Goal: Information Seeking & Learning: Learn about a topic

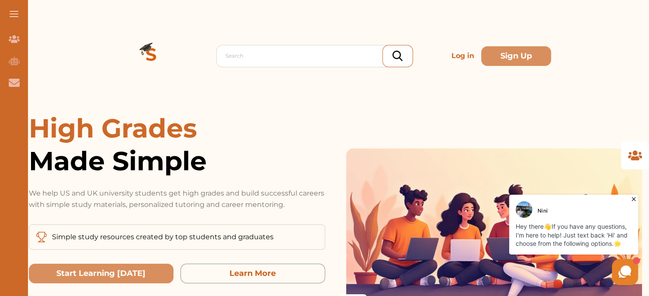
click at [470, 54] on p "Log in" at bounding box center [463, 55] width 30 height 17
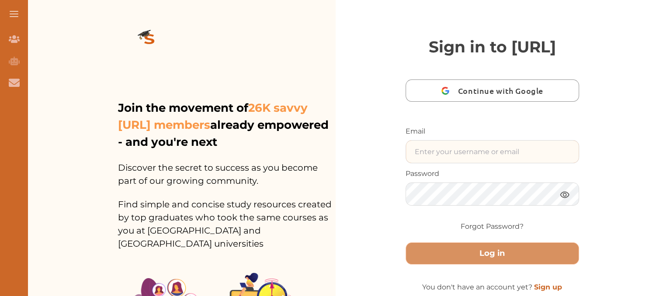
click at [448, 163] on input "text" at bounding box center [492, 152] width 173 height 22
paste input "[EMAIL_ADDRESS][DOMAIN_NAME]"
type input "[EMAIL_ADDRESS][DOMAIN_NAME]"
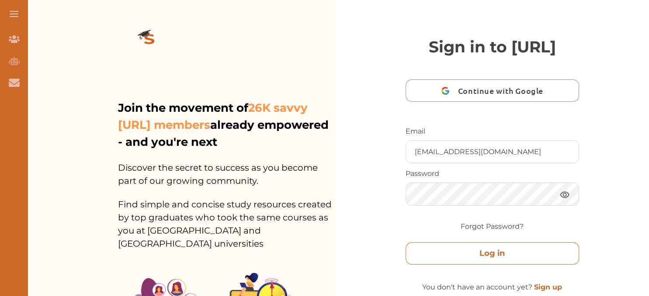
click at [510, 265] on button "Log in" at bounding box center [492, 253] width 174 height 22
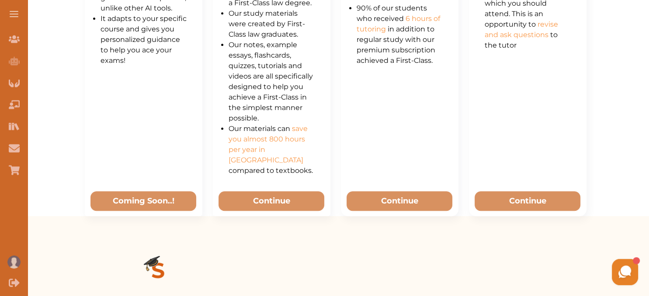
scroll to position [638, 0]
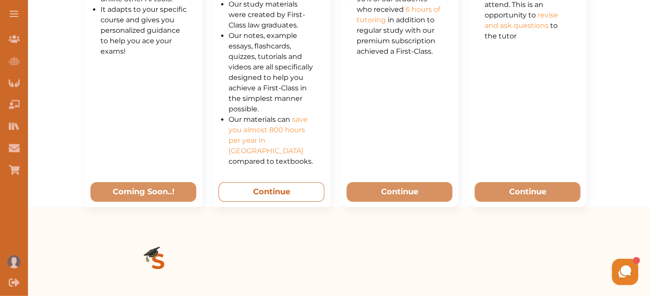
click at [294, 183] on button "Continue" at bounding box center [271, 193] width 106 height 20
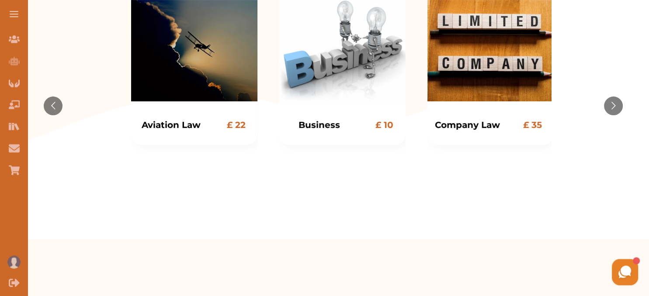
scroll to position [237, 0]
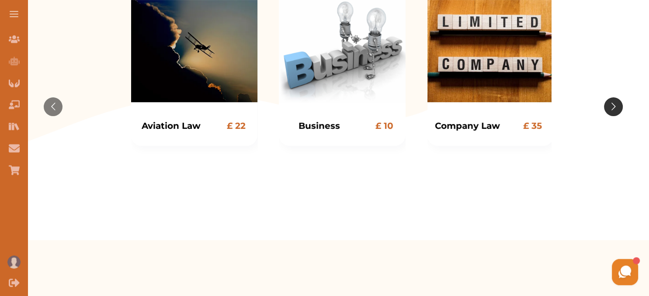
click at [610, 105] on button "Go to next slide" at bounding box center [613, 106] width 19 height 19
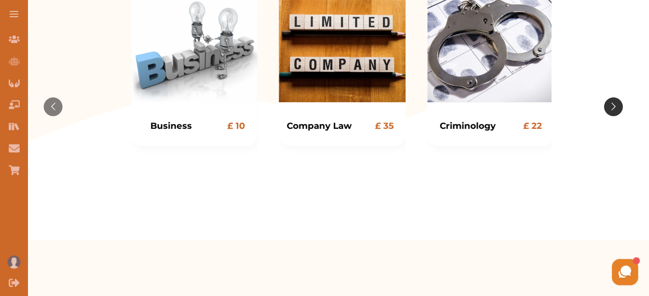
click at [610, 105] on button "Go to next slide" at bounding box center [613, 106] width 19 height 19
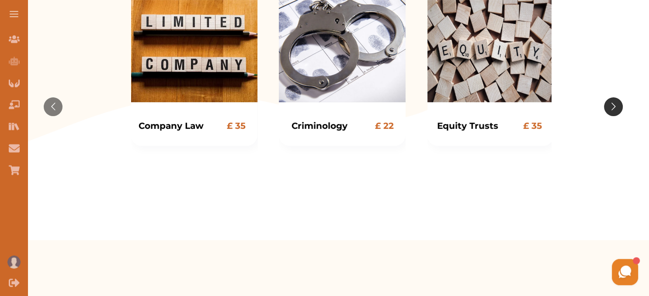
click at [610, 105] on button "Go to next slide" at bounding box center [613, 106] width 19 height 19
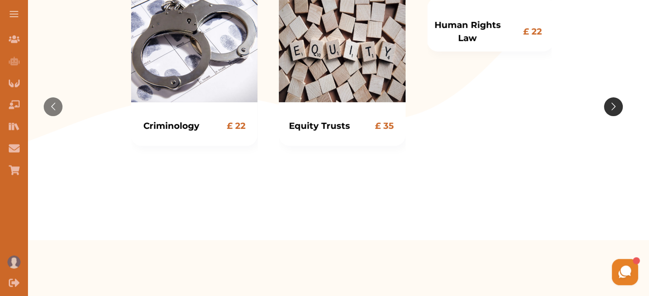
click at [610, 105] on button "Go to next slide" at bounding box center [613, 106] width 19 height 19
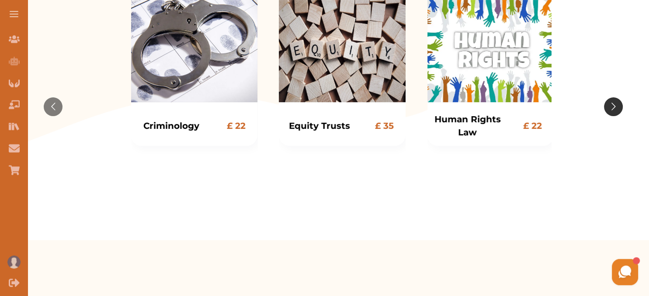
click at [610, 105] on button "Go to next slide" at bounding box center [613, 106] width 19 height 19
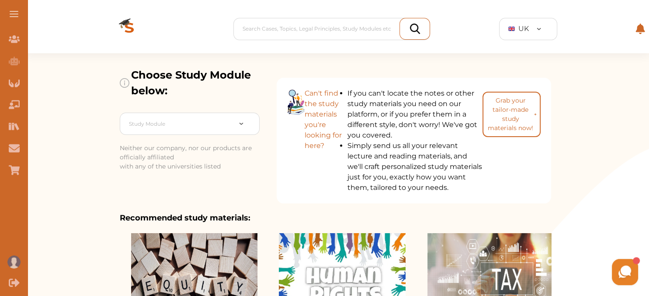
scroll to position [0, 0]
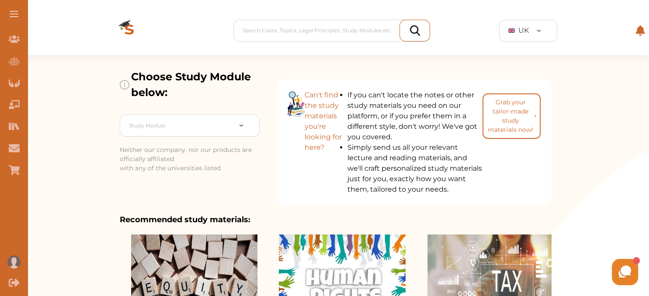
click at [18, 16] on button at bounding box center [14, 14] width 28 height 28
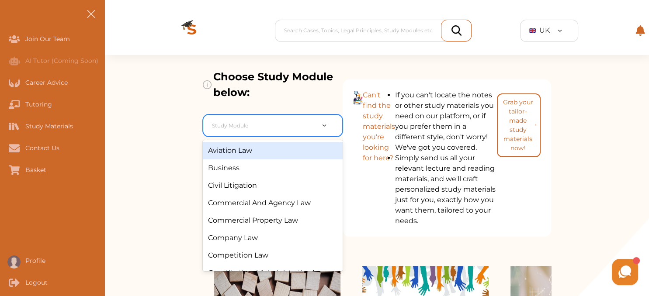
click at [277, 127] on div at bounding box center [263, 126] width 102 height 12
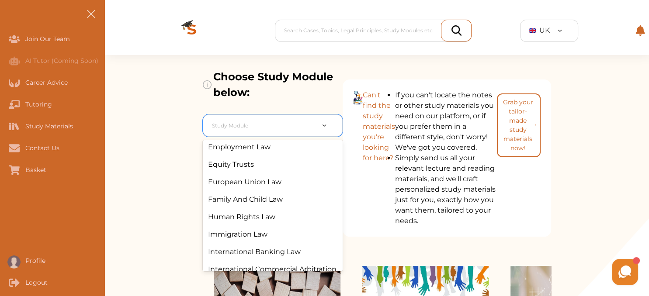
scroll to position [192, 0]
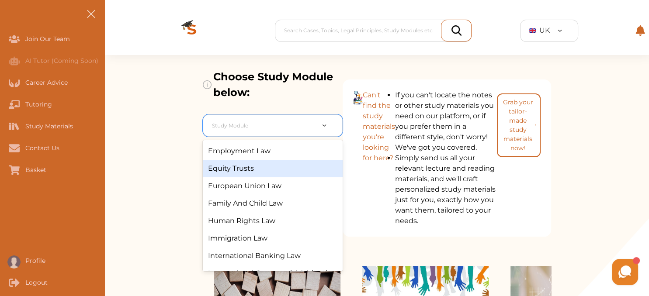
click at [271, 171] on div "Equity Trusts" at bounding box center [273, 168] width 140 height 17
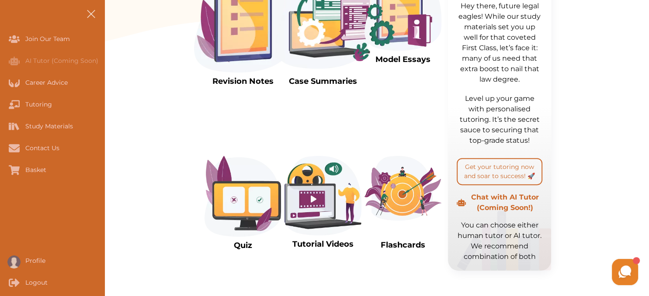
scroll to position [268, 0]
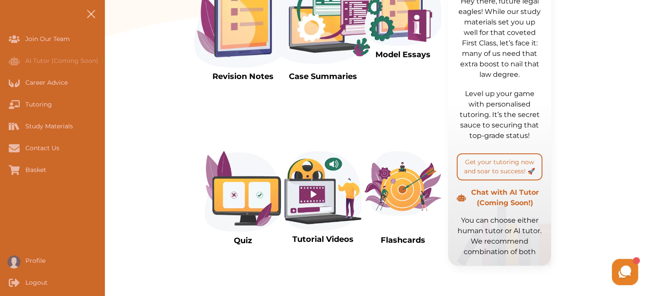
click at [245, 27] on img at bounding box center [243, 17] width 98 height 102
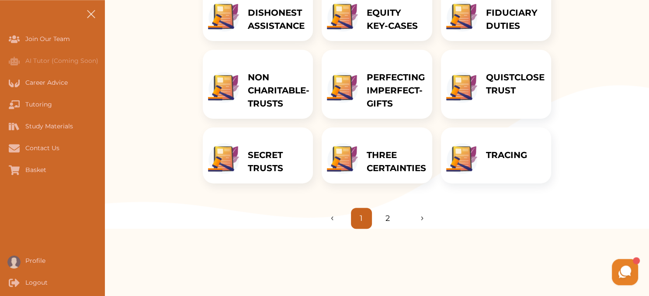
scroll to position [264, 0]
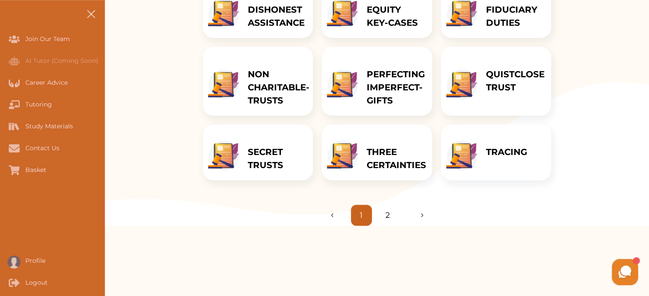
click at [386, 216] on link "2" at bounding box center [387, 216] width 4 height 12
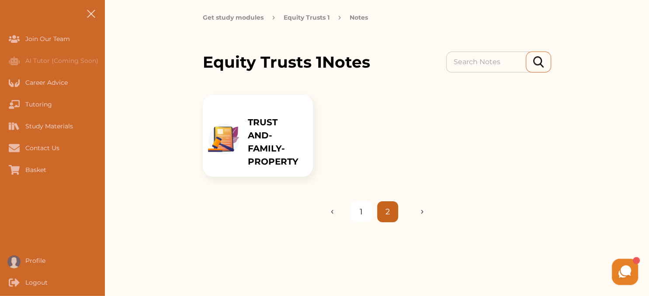
scroll to position [73, 0]
click at [362, 207] on link "1" at bounding box center [360, 213] width 3 height 12
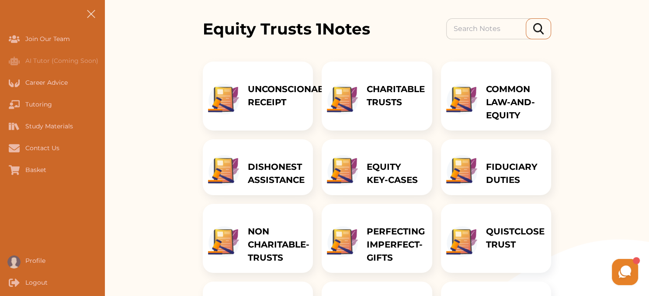
scroll to position [101, 0]
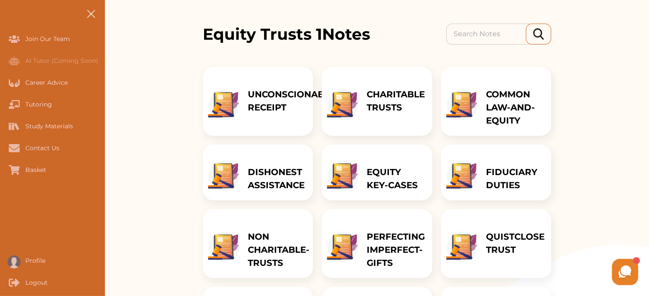
click at [498, 114] on p "COMMON LAW-AND-EQUITY" at bounding box center [514, 107] width 56 height 39
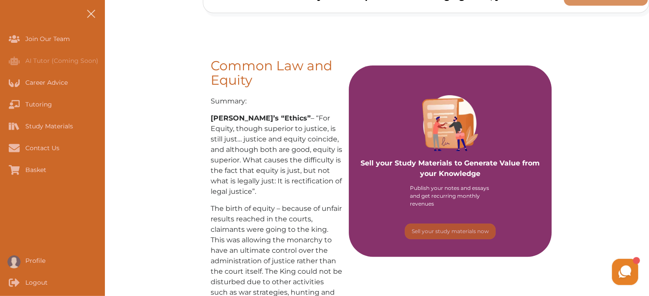
scroll to position [154, 0]
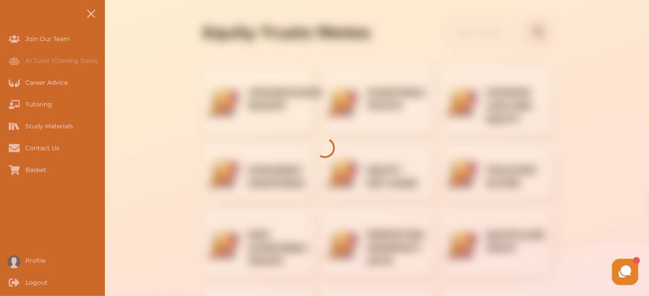
scroll to position [101, 0]
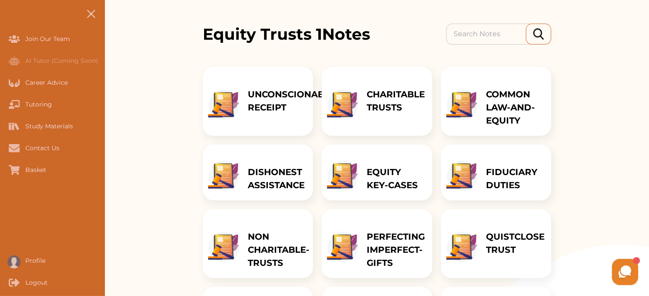
click at [381, 85] on div "CHARITABLE TRUSTS" at bounding box center [396, 101] width 76 height 69
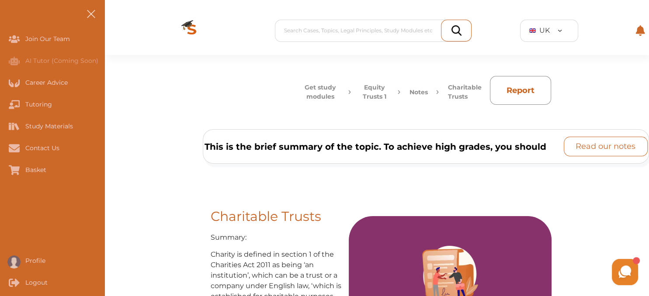
click at [575, 146] on p "Read our notes" at bounding box center [605, 147] width 60 height 12
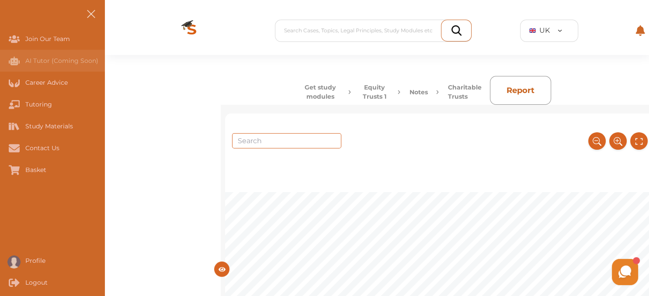
click at [45, 55] on div "AI Tutor (Coming Soon)" at bounding box center [52, 61] width 105 height 22
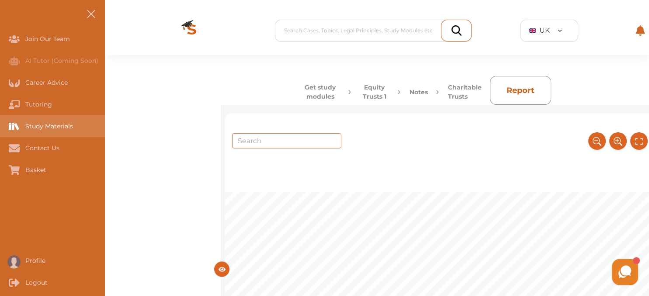
click at [49, 119] on div "Study Materials" at bounding box center [52, 126] width 105 height 22
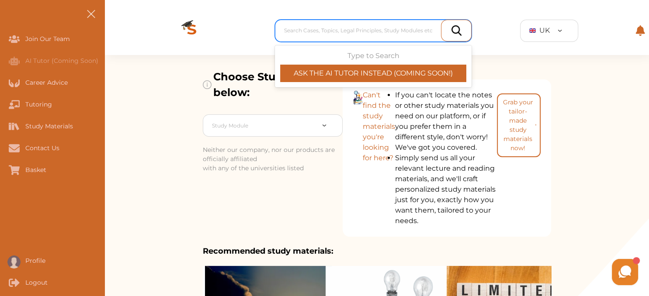
click at [397, 27] on div at bounding box center [375, 30] width 183 height 12
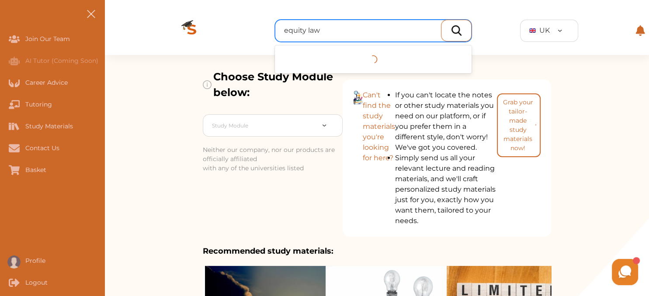
type input "equity law"
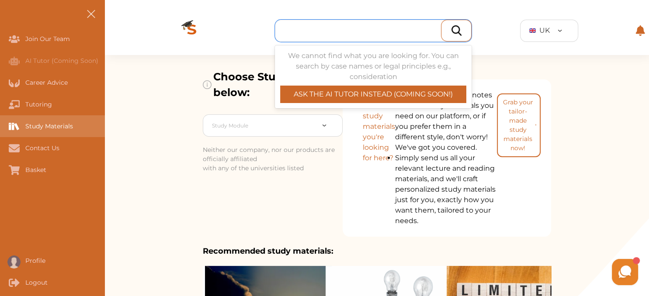
click at [0, 124] on div "Study Materials" at bounding box center [0, 126] width 0 height 22
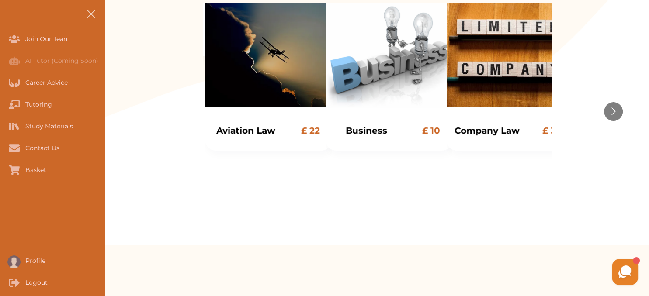
scroll to position [280, 0]
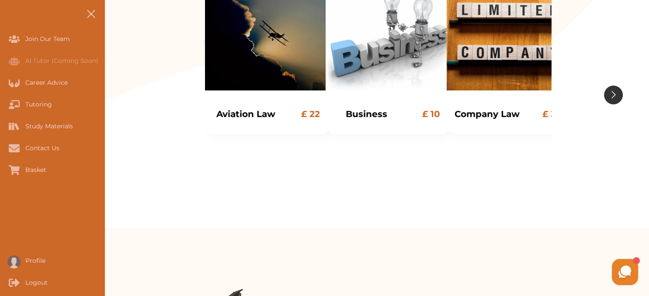
click at [622, 94] on button "Go to next slide" at bounding box center [613, 95] width 19 height 19
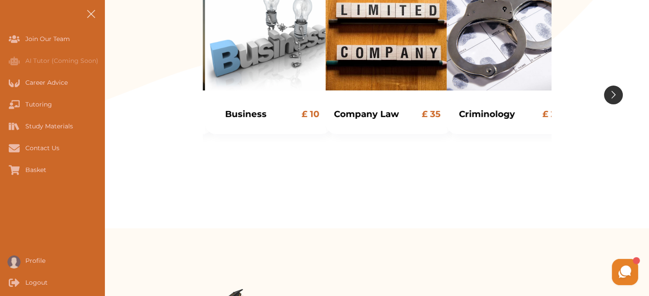
click at [622, 94] on button "Go to next slide" at bounding box center [613, 95] width 19 height 19
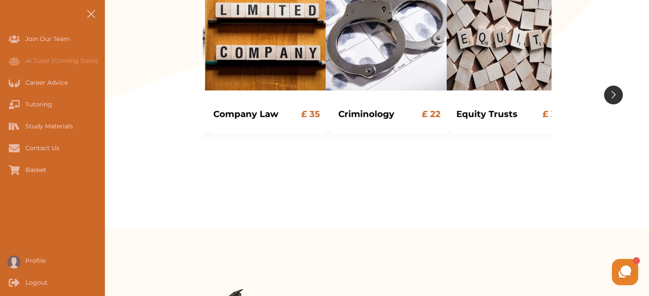
click at [622, 94] on button "Go to next slide" at bounding box center [613, 95] width 19 height 19
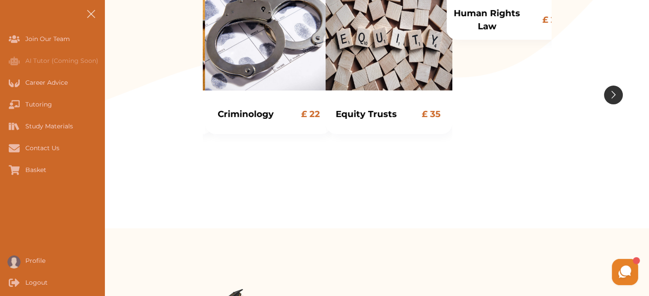
click at [622, 94] on button "Go to next slide" at bounding box center [613, 95] width 19 height 19
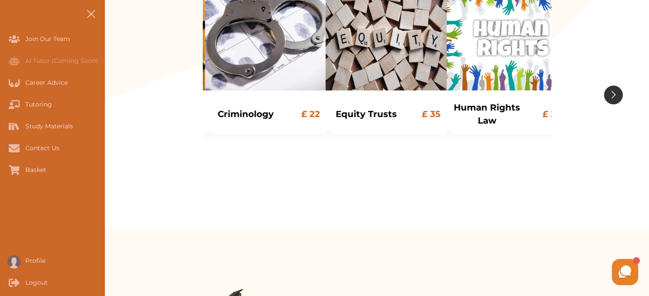
click at [622, 94] on button "Go to next slide" at bounding box center [613, 95] width 19 height 19
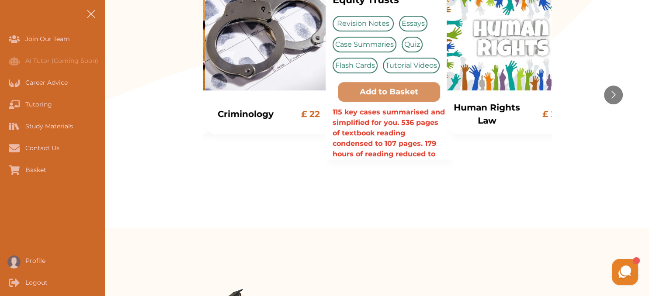
click at [410, 19] on p "Essays" at bounding box center [413, 24] width 28 height 16
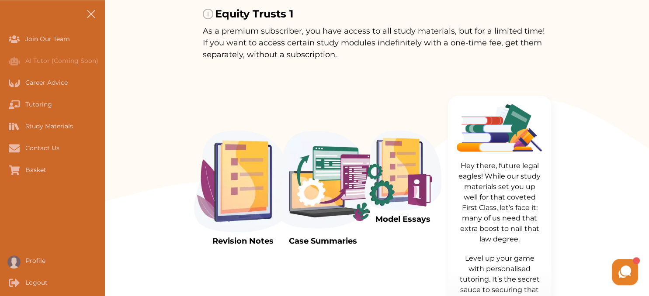
scroll to position [140, 0]
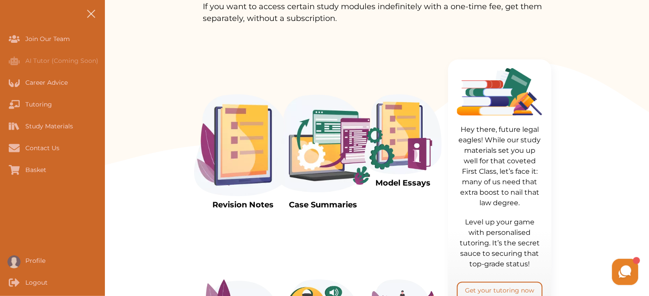
click at [402, 150] on img at bounding box center [402, 134] width 77 height 80
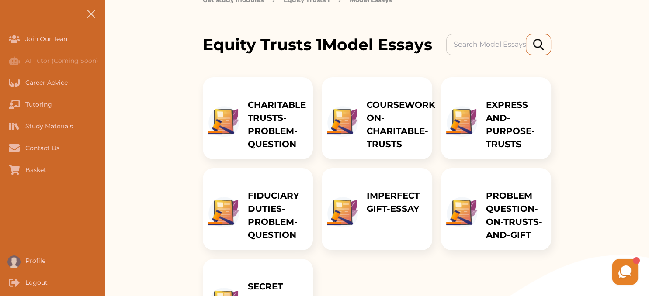
scroll to position [90, 0]
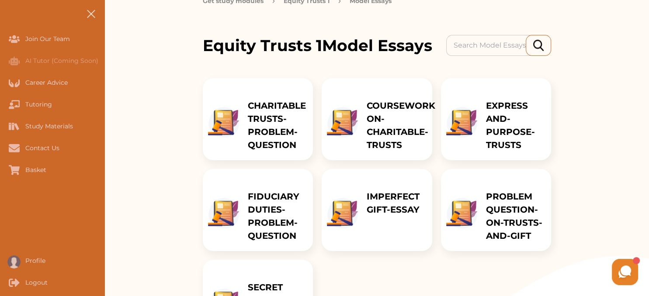
click at [278, 137] on p "CHARITABLE TRUSTS-PROBLEM-QUESTION" at bounding box center [277, 125] width 58 height 52
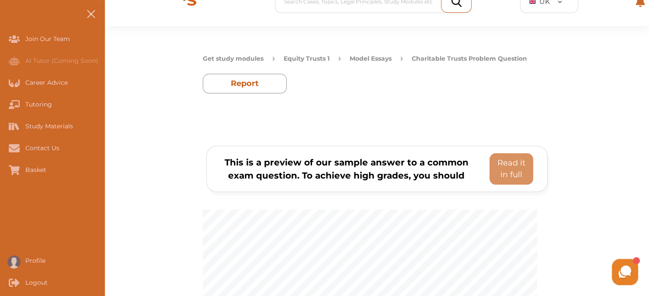
scroll to position [52, 0]
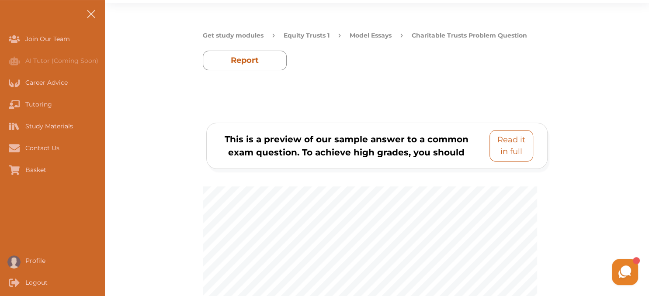
click at [499, 131] on button "Read it in full" at bounding box center [511, 145] width 44 height 31
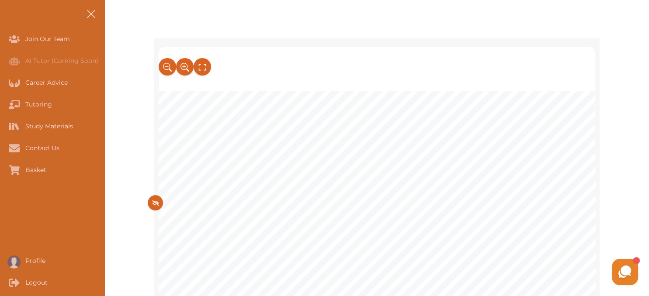
scroll to position [126, 0]
